Goal: Entertainment & Leisure: Consume media (video, audio)

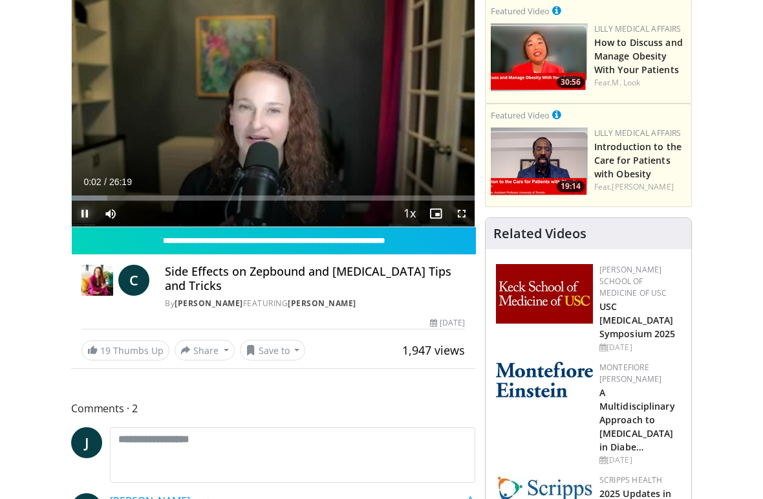
scroll to position [100, 0]
click at [266, 358] on button "Save to" at bounding box center [273, 350] width 66 height 21
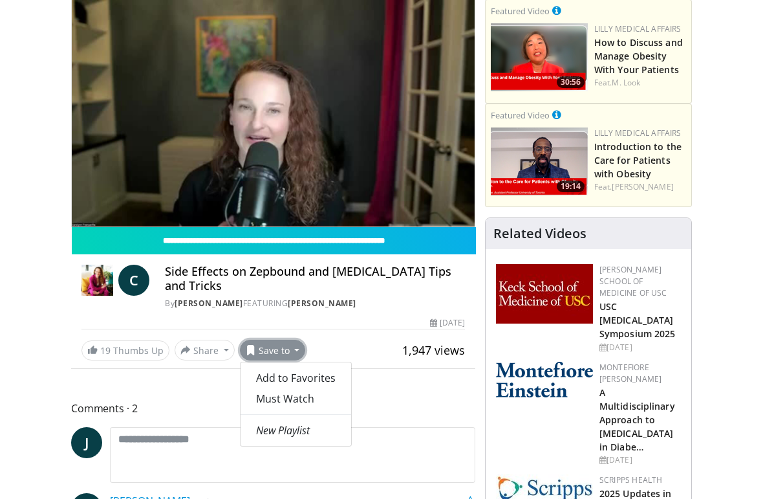
click at [307, 385] on span "Add to Favorites" at bounding box center [296, 378] width 80 height 14
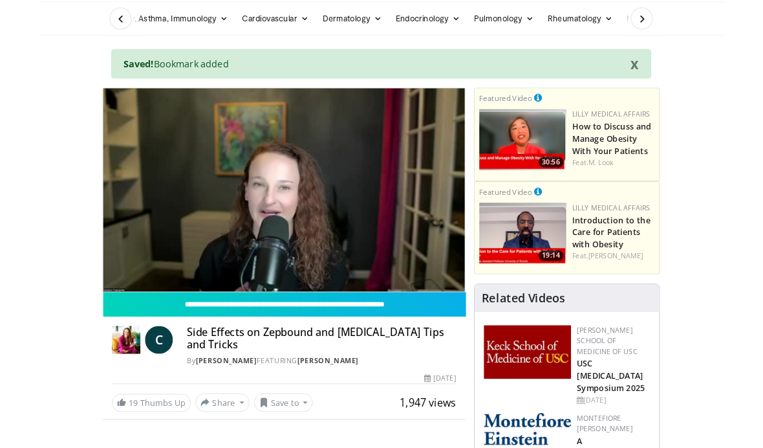
scroll to position [0, 0]
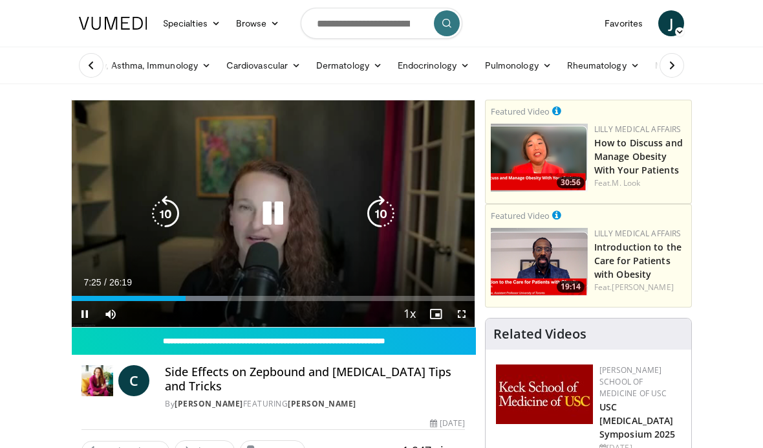
click at [267, 222] on icon "Video Player" at bounding box center [273, 213] width 36 height 36
